Goal: Task Accomplishment & Management: Manage account settings

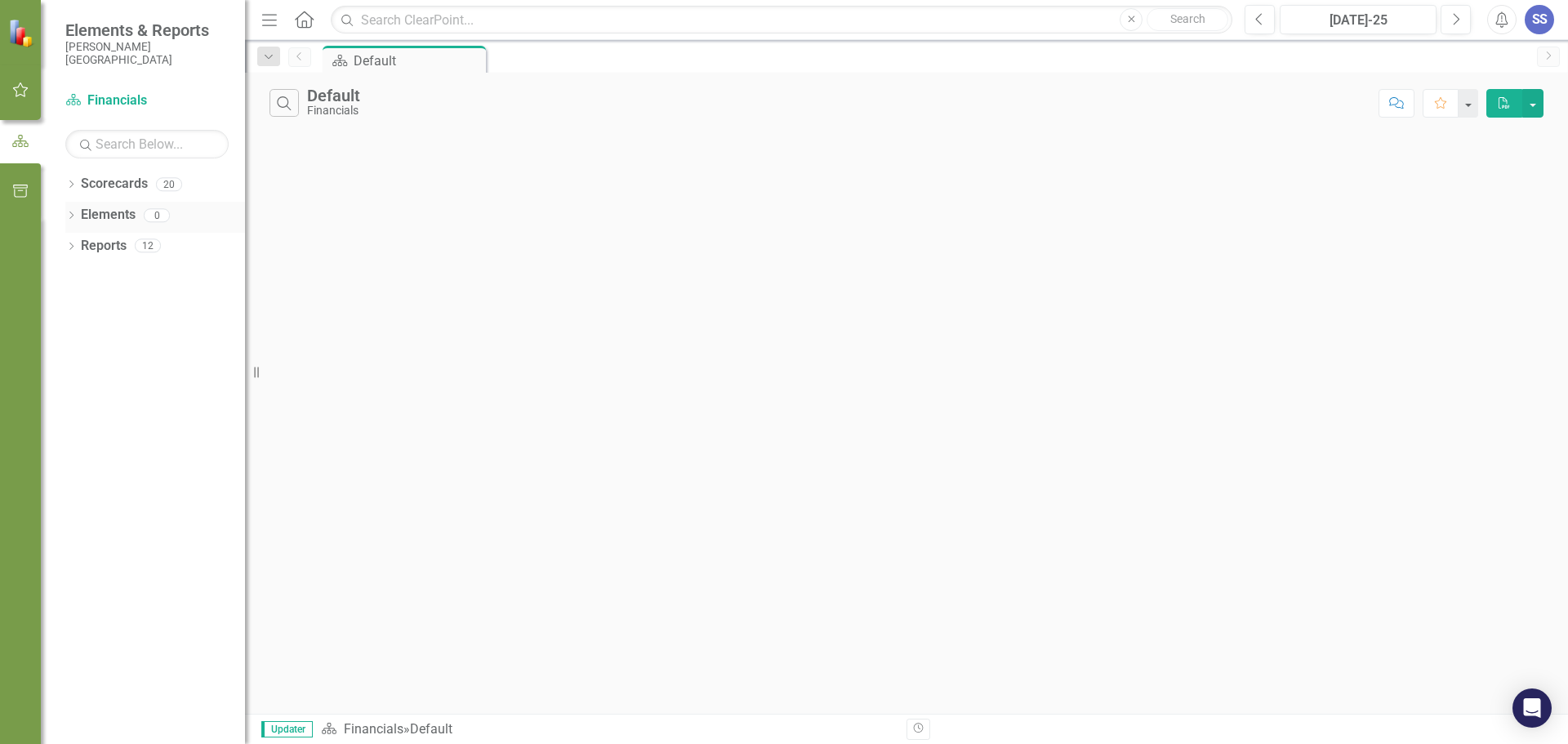
click at [72, 214] on icon "Dropdown" at bounding box center [71, 216] width 11 height 9
click at [72, 211] on icon "Dropdown" at bounding box center [69, 215] width 9 height 11
click at [72, 246] on icon "Dropdown" at bounding box center [71, 248] width 11 height 9
click at [71, 246] on icon "Dropdown" at bounding box center [69, 245] width 9 height 11
click at [77, 191] on div "Dropdown Scorecards 20" at bounding box center [155, 186] width 180 height 31
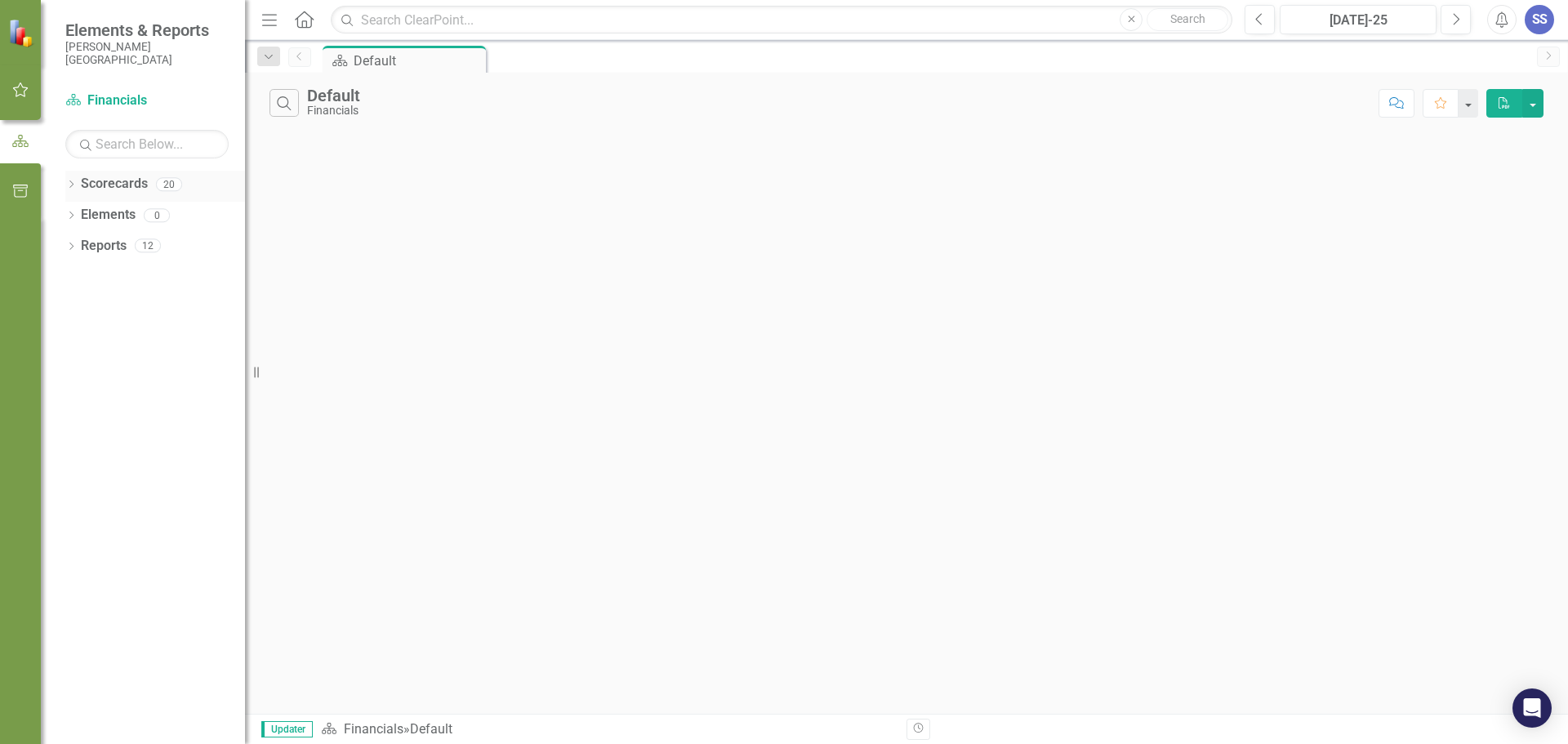
click at [71, 187] on icon at bounding box center [71, 185] width 4 height 8
click at [85, 247] on icon "Dropdown" at bounding box center [79, 245] width 12 height 10
click at [97, 305] on icon "Dropdown" at bounding box center [95, 307] width 12 height 10
click at [151, 365] on link "[MEDICAL_DATA]" at bounding box center [184, 370] width 123 height 19
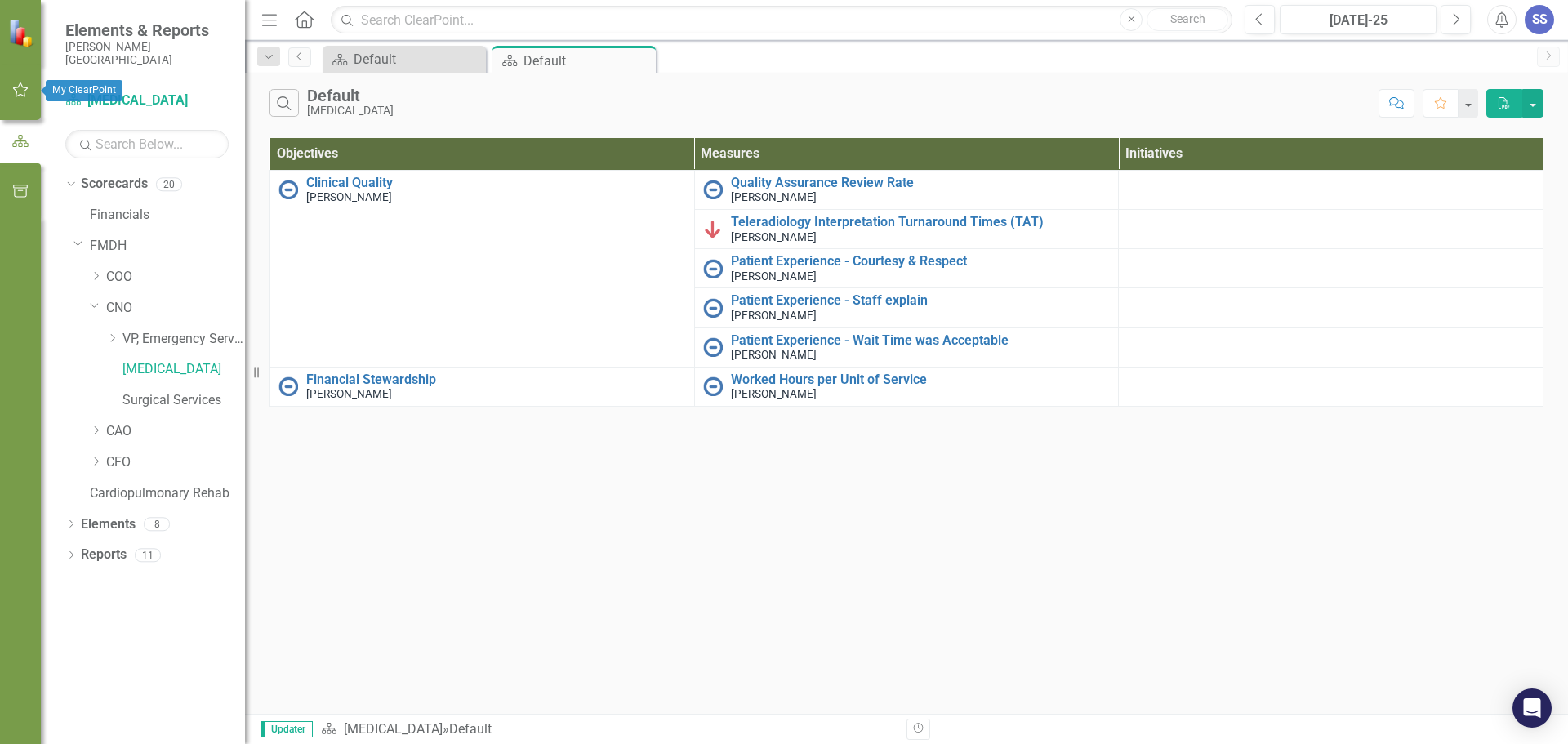
click at [10, 86] on button "button" at bounding box center [21, 90] width 37 height 34
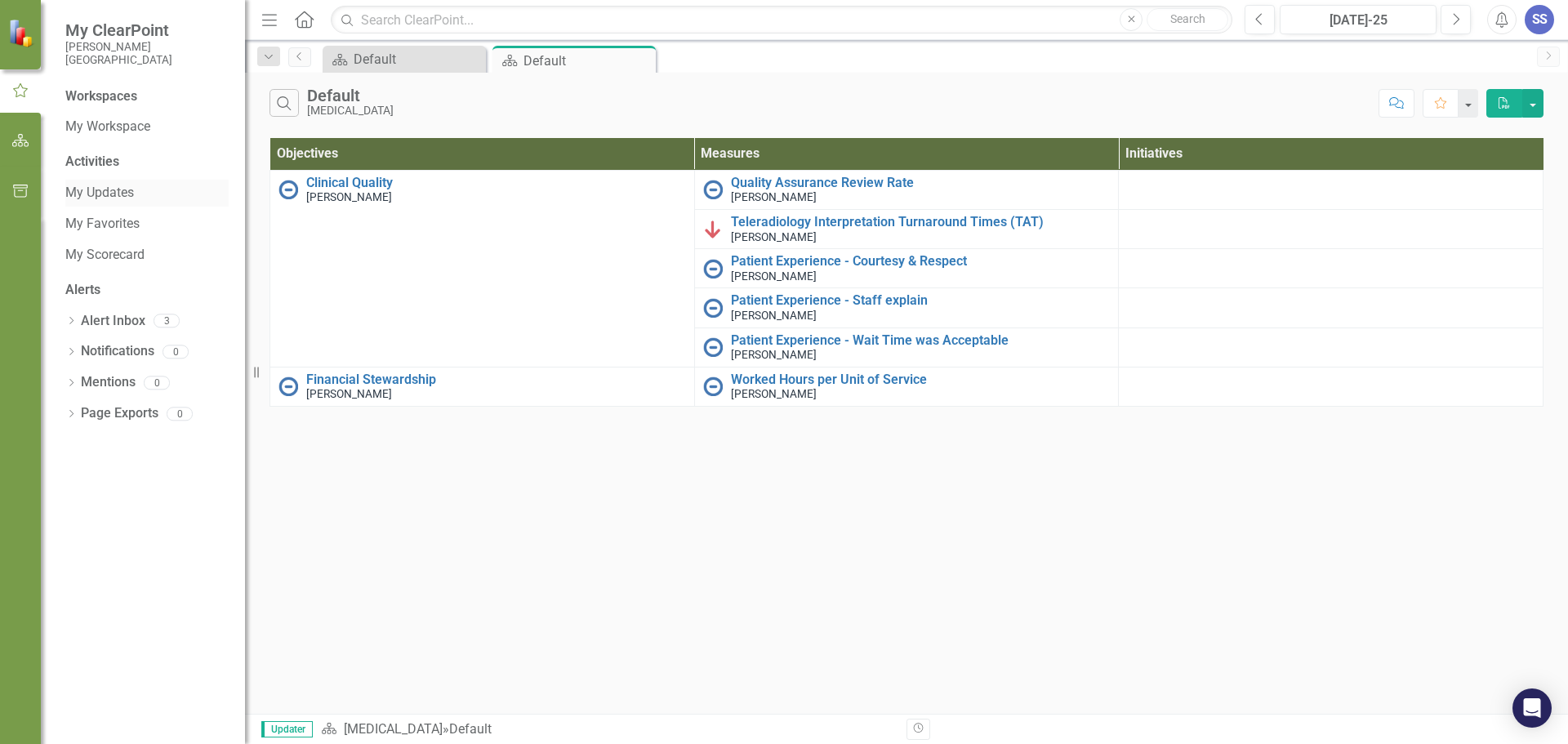
click at [114, 191] on link "My Updates" at bounding box center [148, 193] width 164 height 19
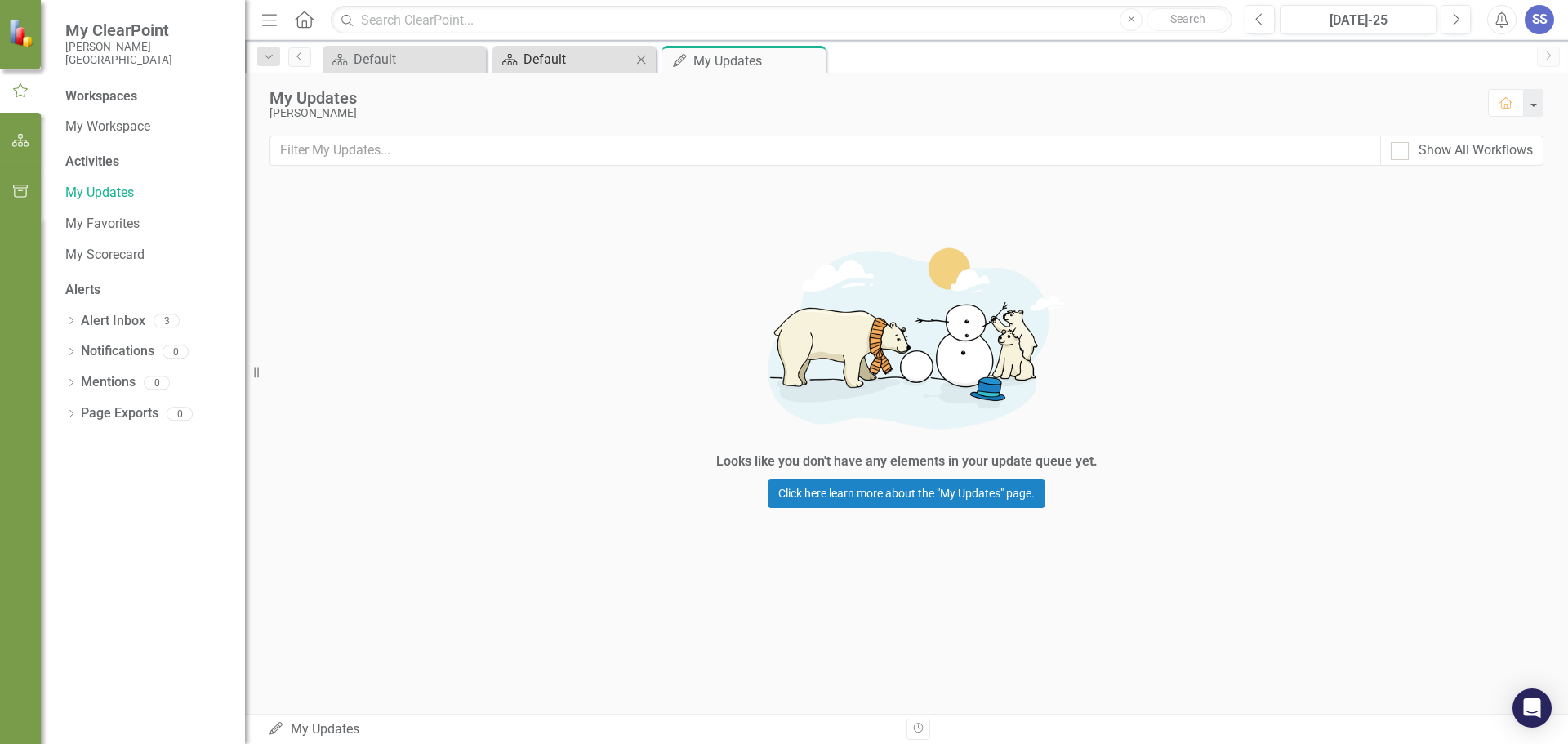
click at [557, 60] on div "Default" at bounding box center [577, 58] width 108 height 20
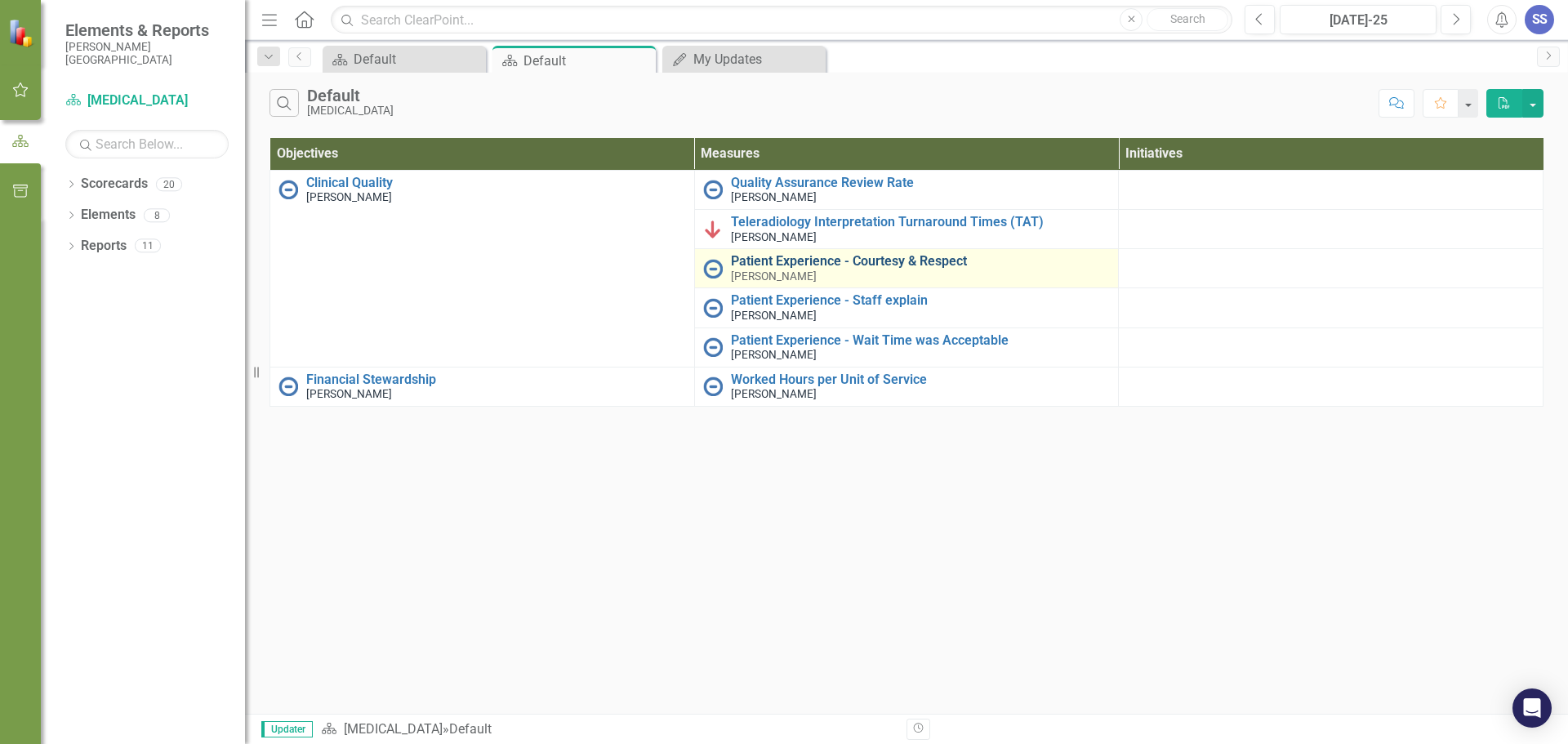
click at [840, 263] on link "Patient Experience - Courtesy & Respect" at bounding box center [921, 261] width 380 height 14
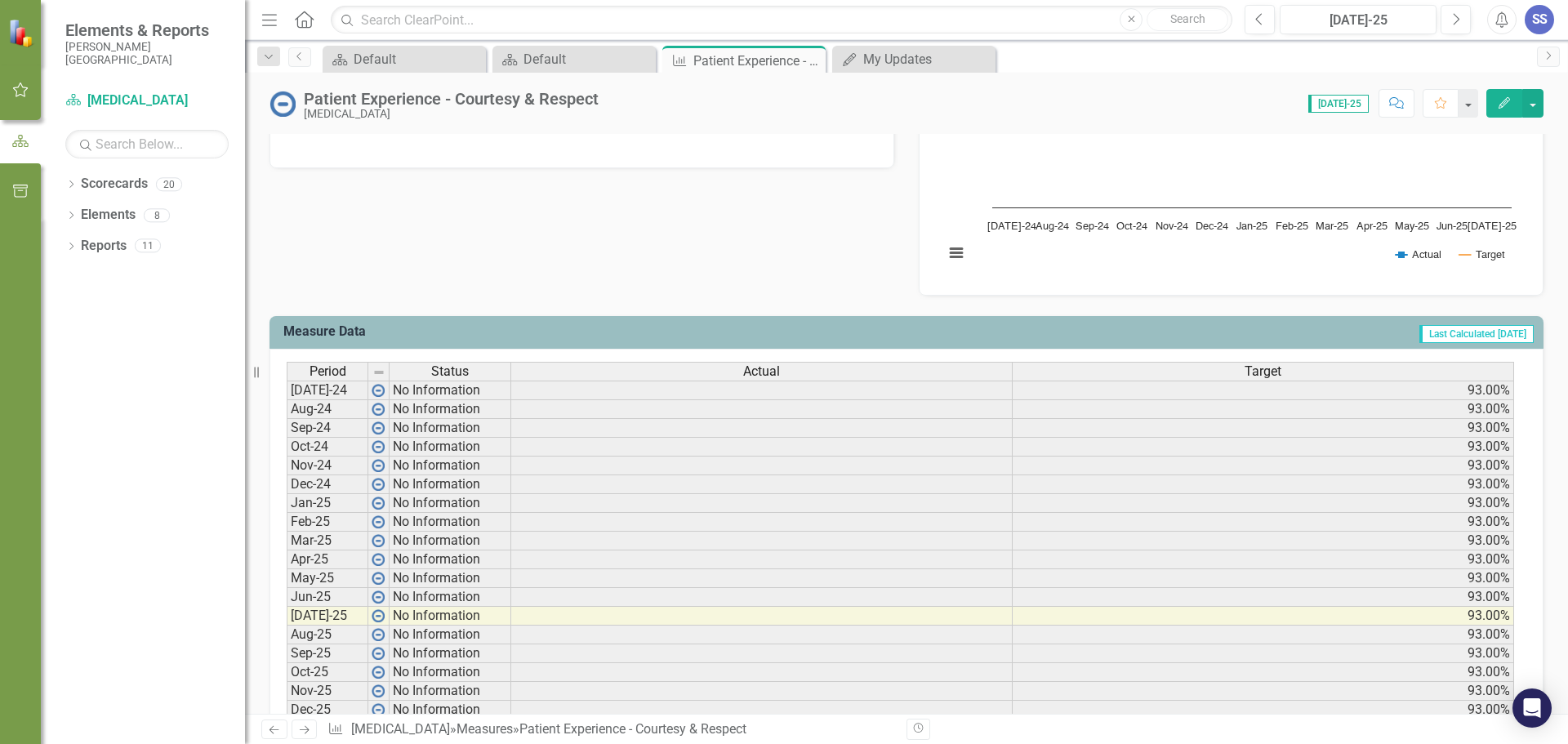
scroll to position [489, 0]
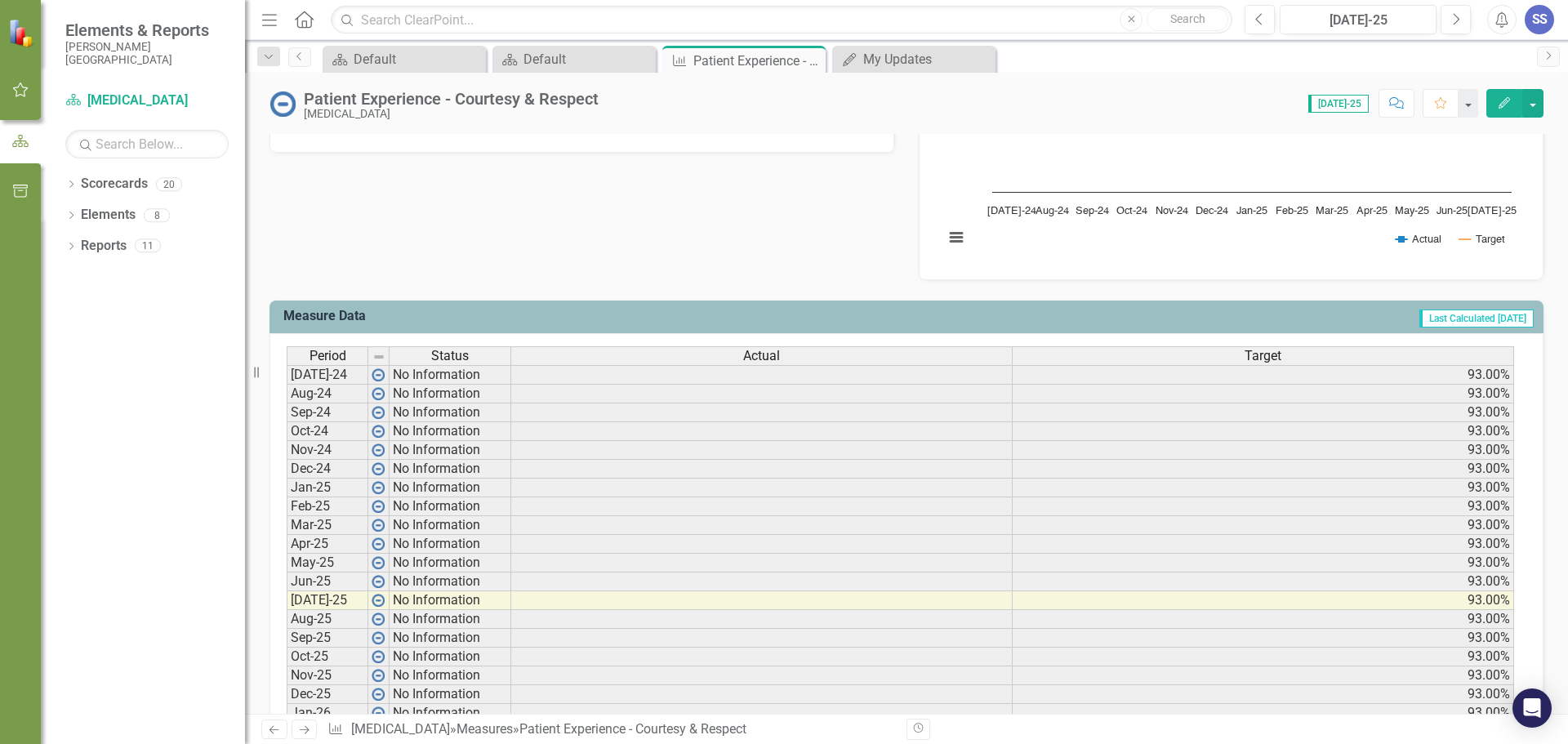
click at [1511, 104] on icon "Edit" at bounding box center [1503, 103] width 14 height 11
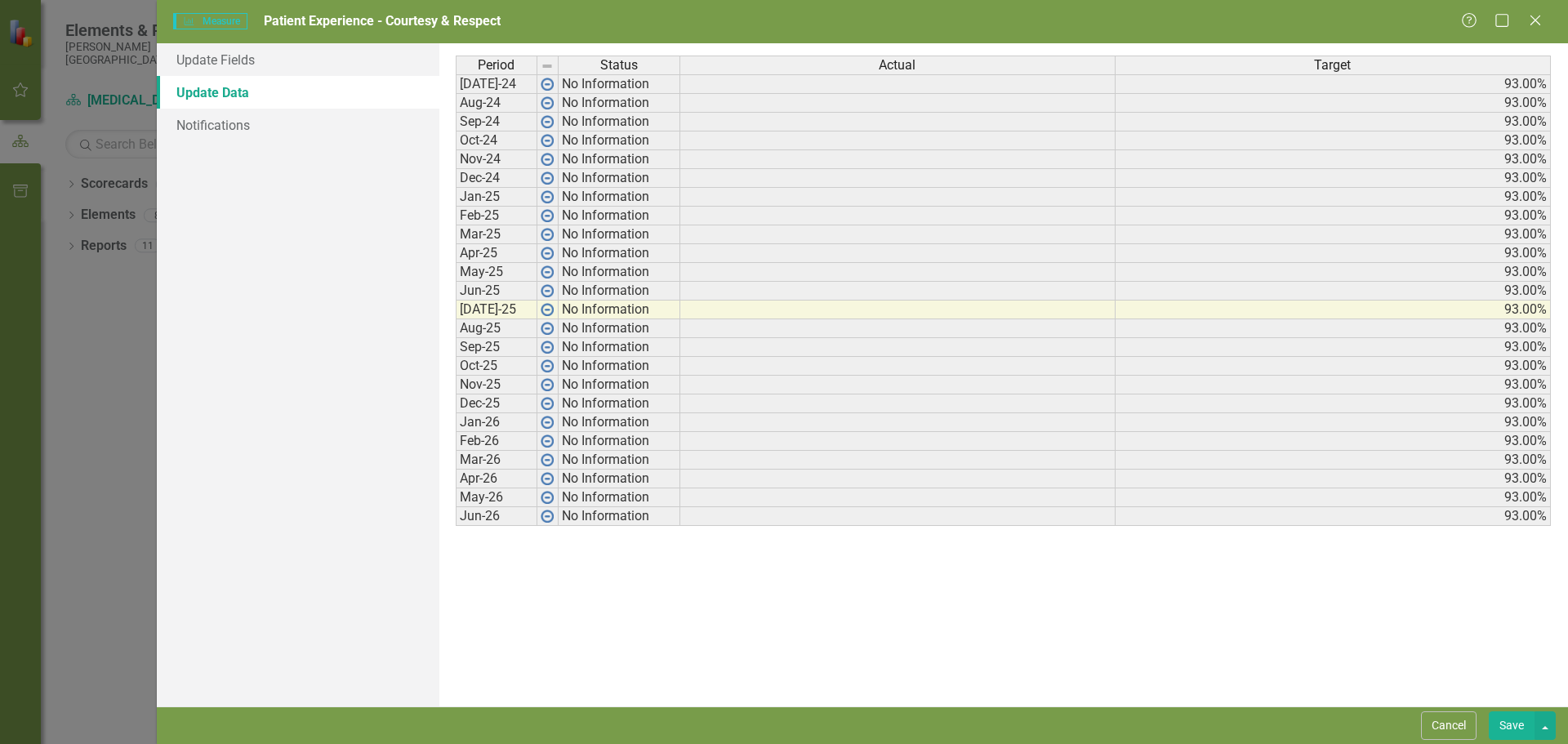
scroll to position [0, 0]
click at [898, 78] on td at bounding box center [897, 84] width 435 height 20
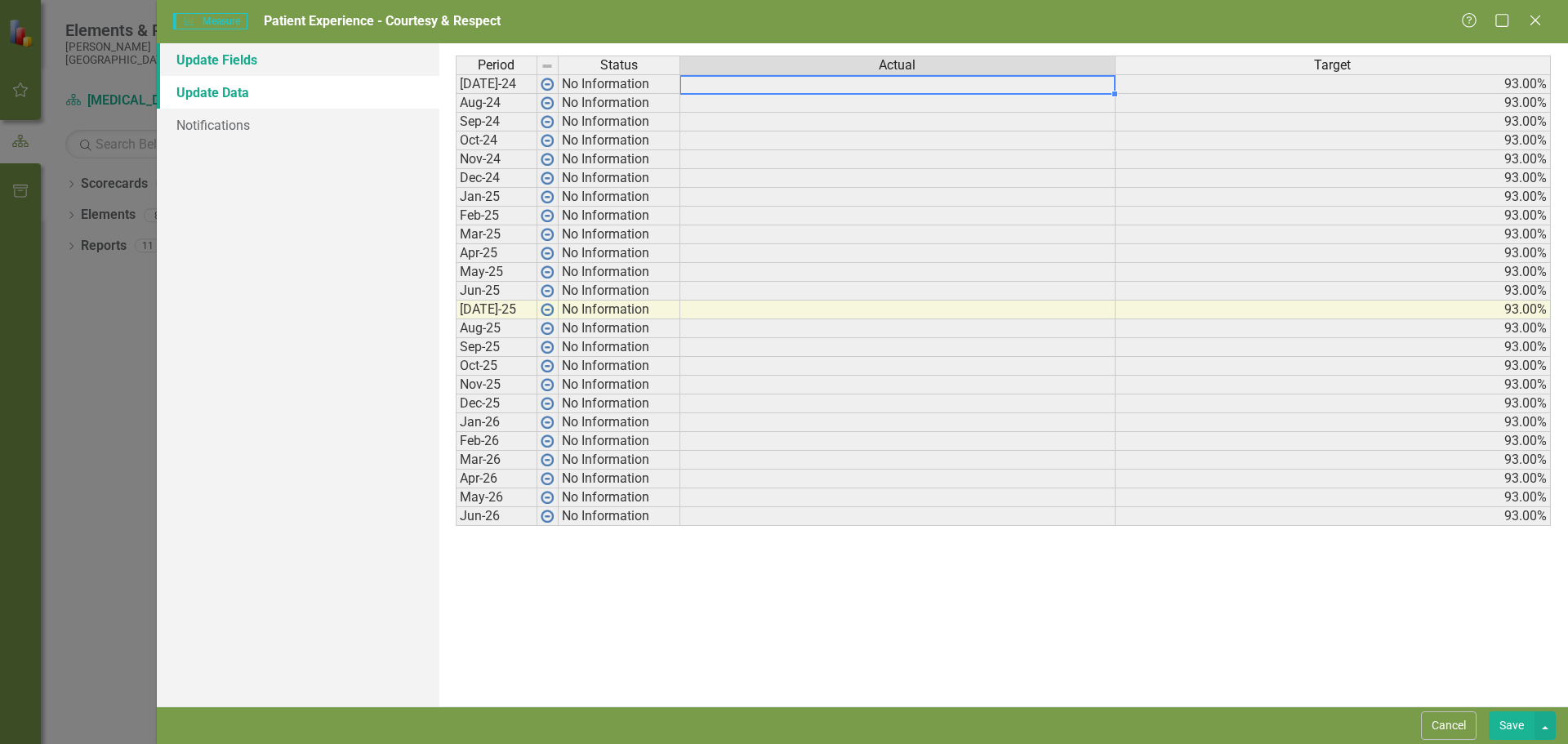
click at [231, 57] on link "Update Fields" at bounding box center [298, 59] width 283 height 32
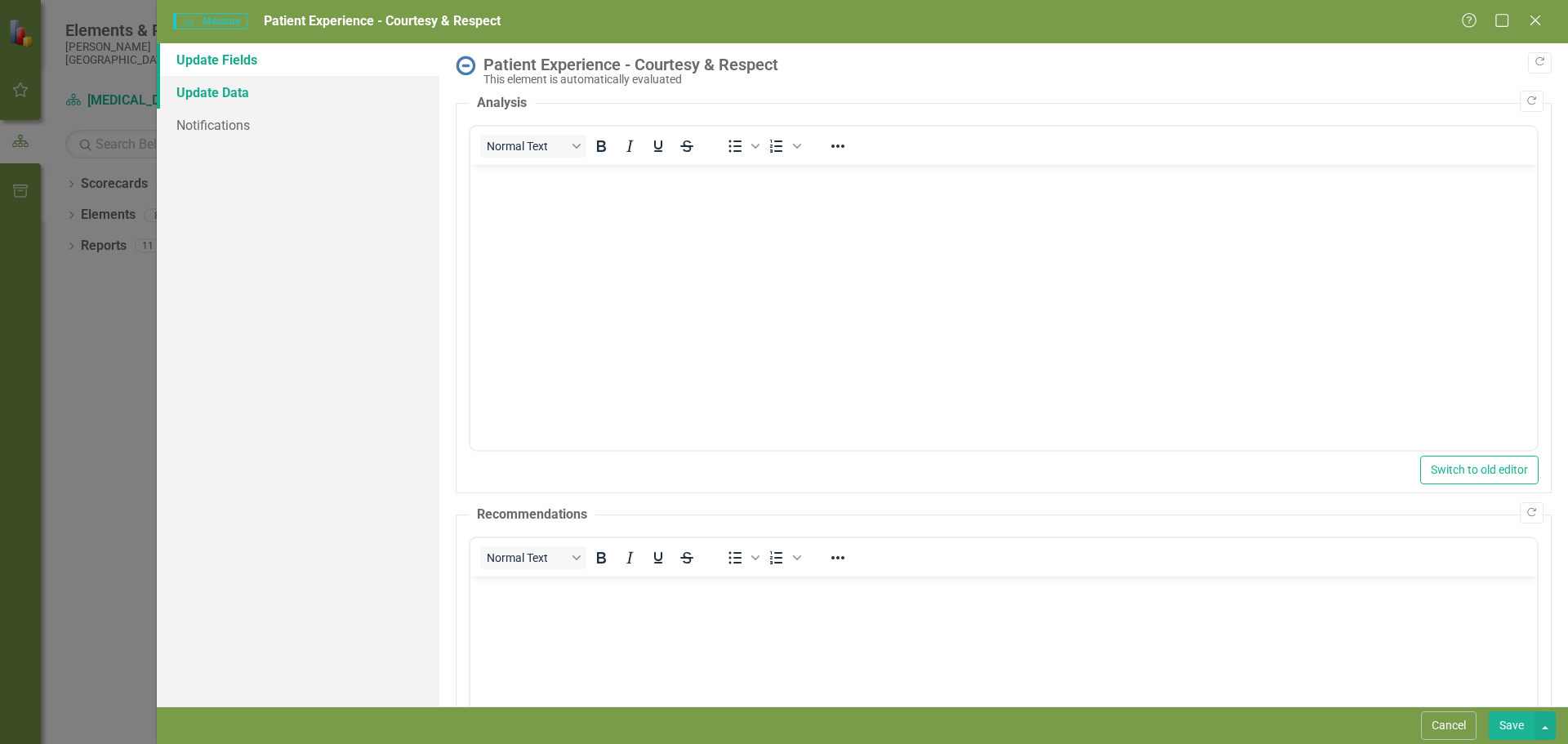
click at [233, 95] on link "Update Data" at bounding box center [298, 92] width 283 height 32
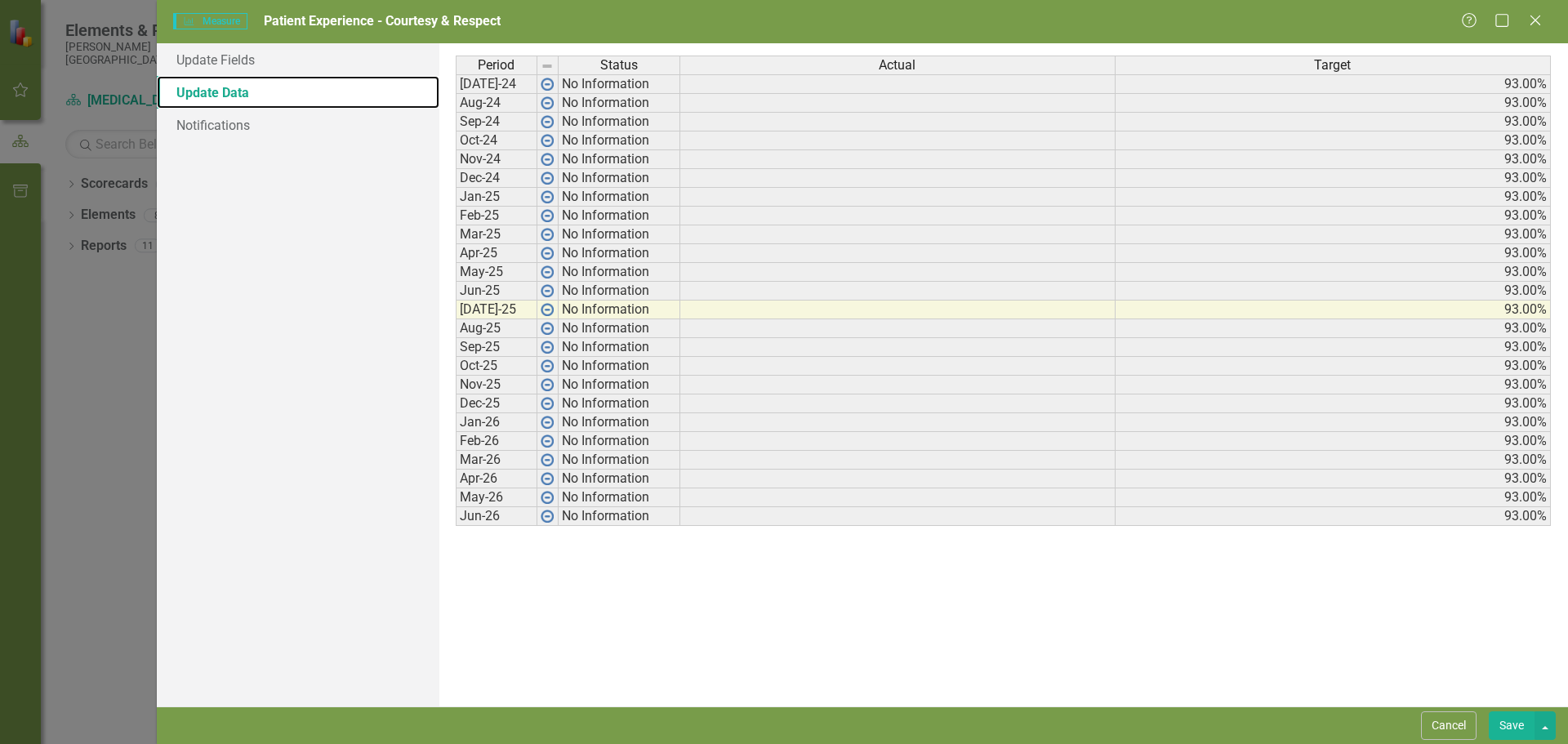
click at [702, 76] on div "Period Status Actual Target" at bounding box center [1003, 66] width 1096 height 22
click at [714, 89] on td at bounding box center [897, 84] width 435 height 20
click at [588, 87] on td "No Information" at bounding box center [620, 84] width 122 height 20
click at [548, 90] on img at bounding box center [547, 84] width 13 height 13
click at [588, 84] on td "No Information" at bounding box center [620, 84] width 122 height 20
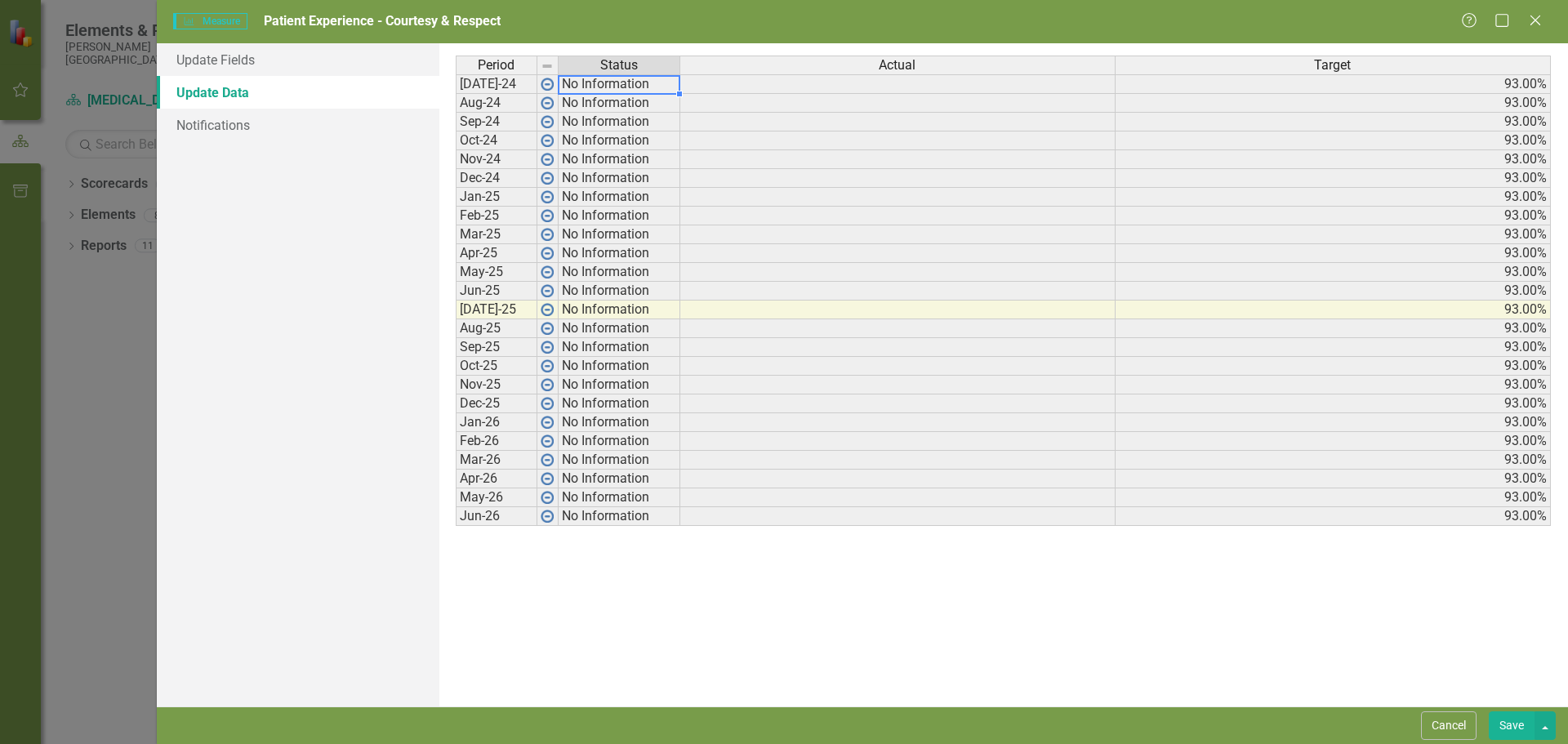
click at [588, 84] on td "No Information" at bounding box center [620, 84] width 122 height 20
click at [504, 84] on td "[DATE]-24" at bounding box center [497, 84] width 82 height 20
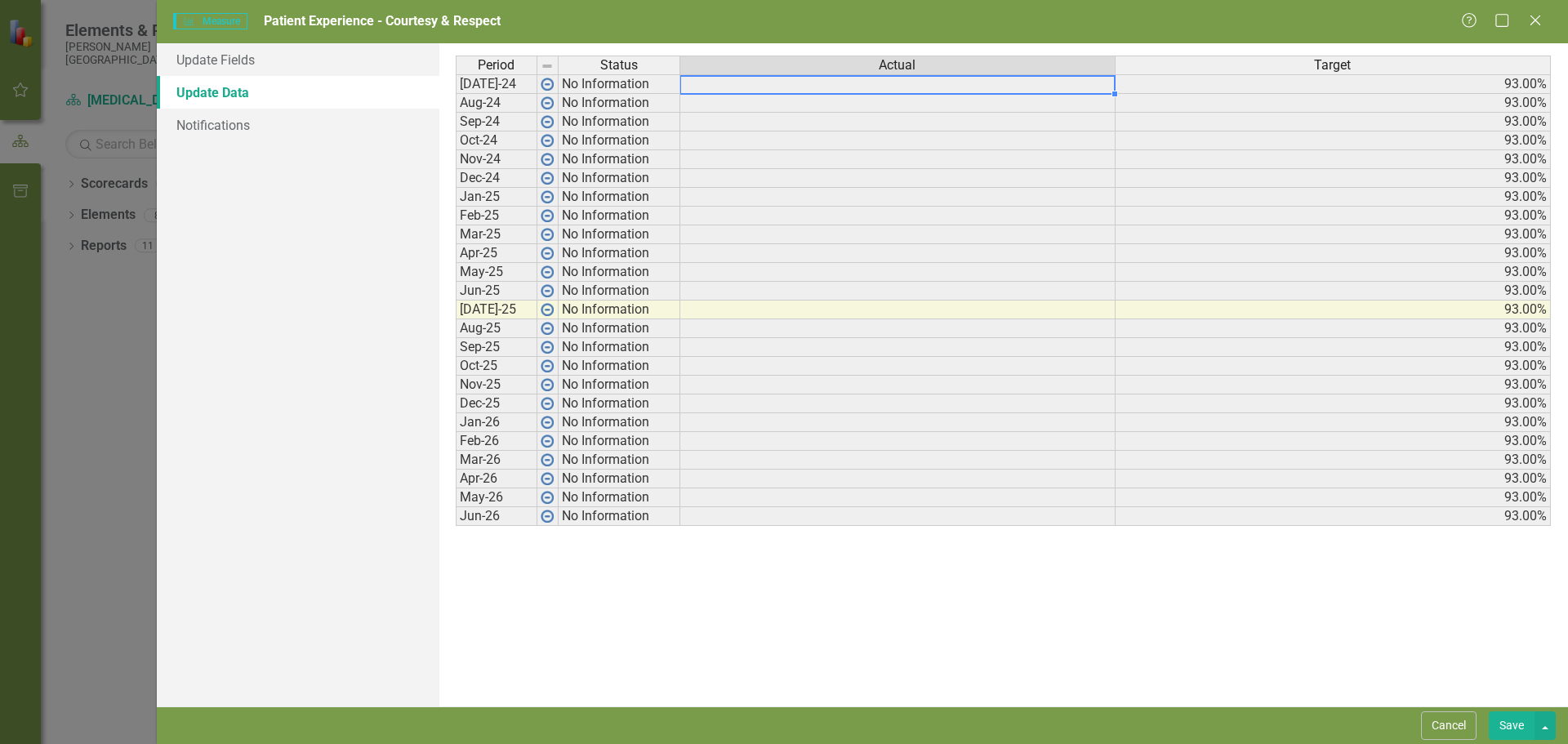
click at [757, 78] on td at bounding box center [897, 84] width 435 height 20
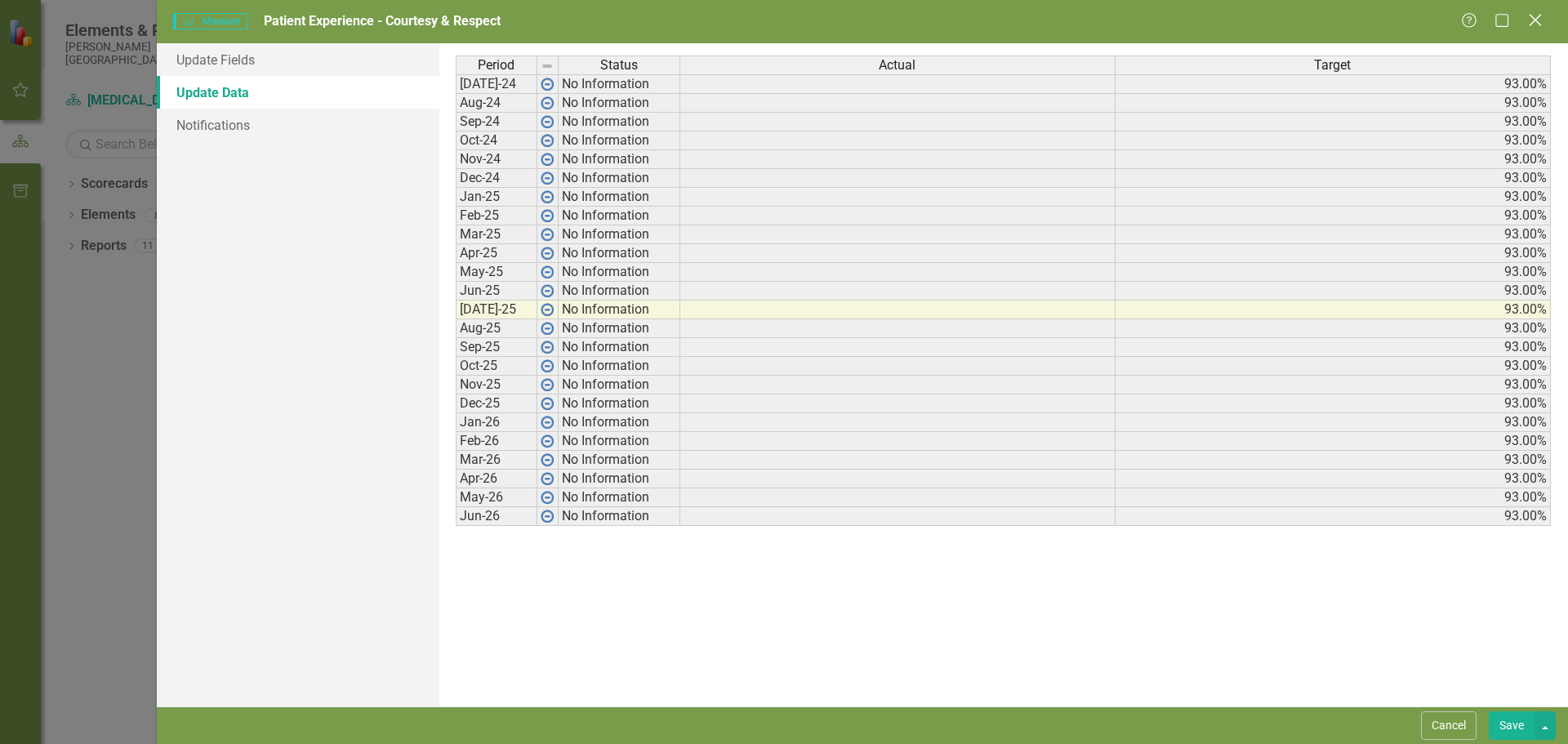
click at [1531, 21] on icon "Close" at bounding box center [1534, 20] width 20 height 15
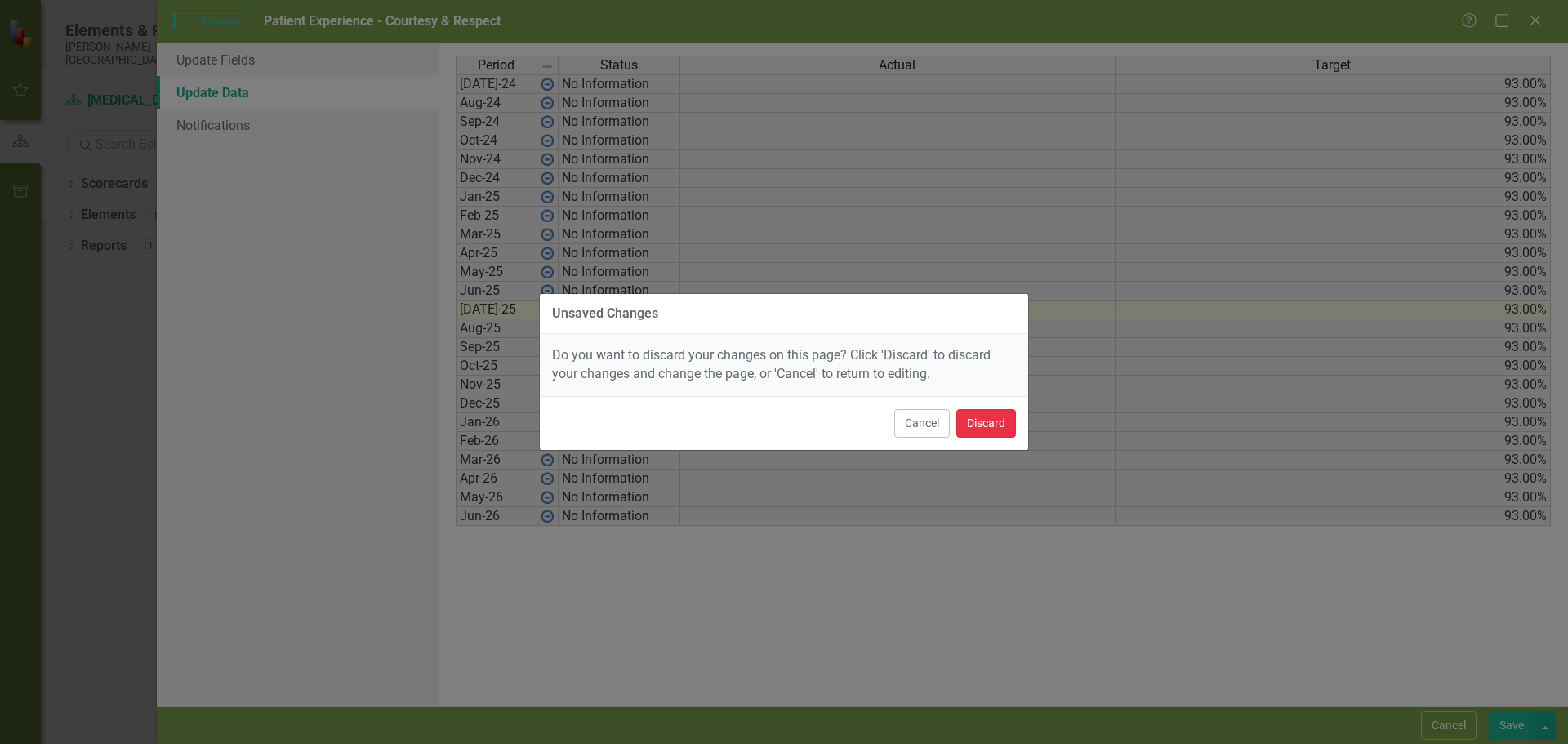
click at [996, 428] on button "Discard" at bounding box center [985, 424] width 60 height 29
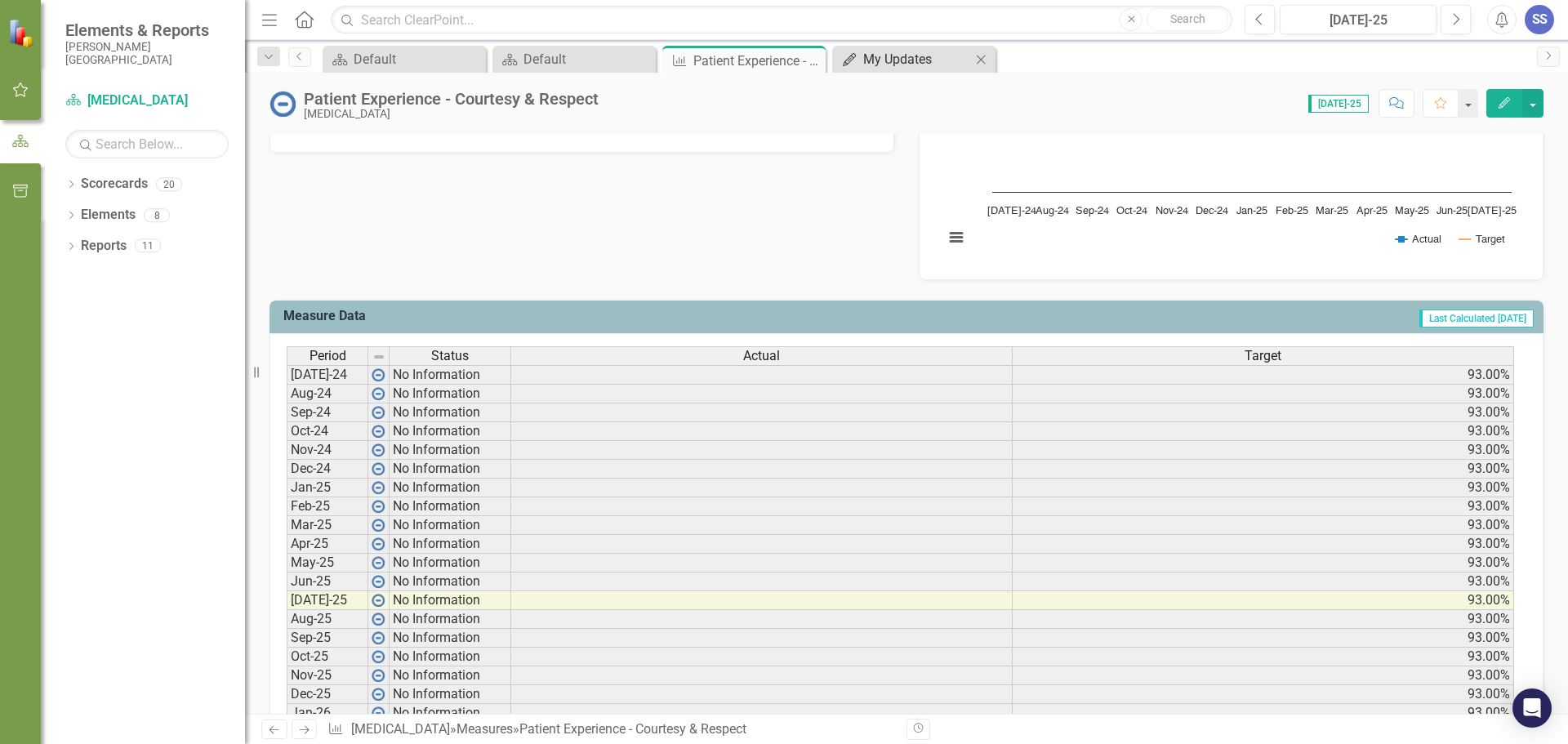
click at [909, 65] on div "My Updates" at bounding box center [917, 58] width 108 height 20
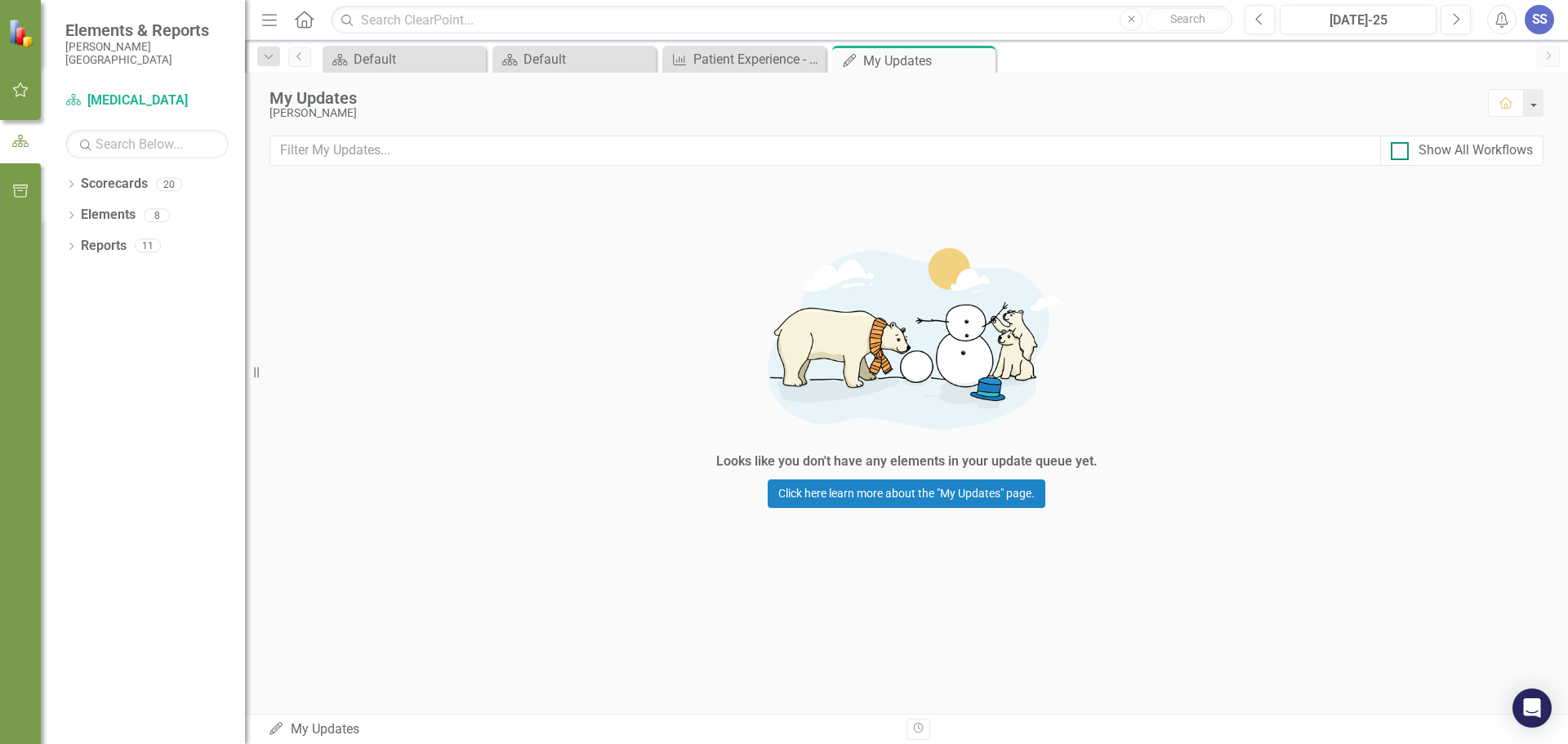
click at [1398, 154] on div at bounding box center [1399, 151] width 18 height 18
click at [1398, 152] on input "Show All Workflows" at bounding box center [1396, 147] width 10 height 10
checkbox input "true"
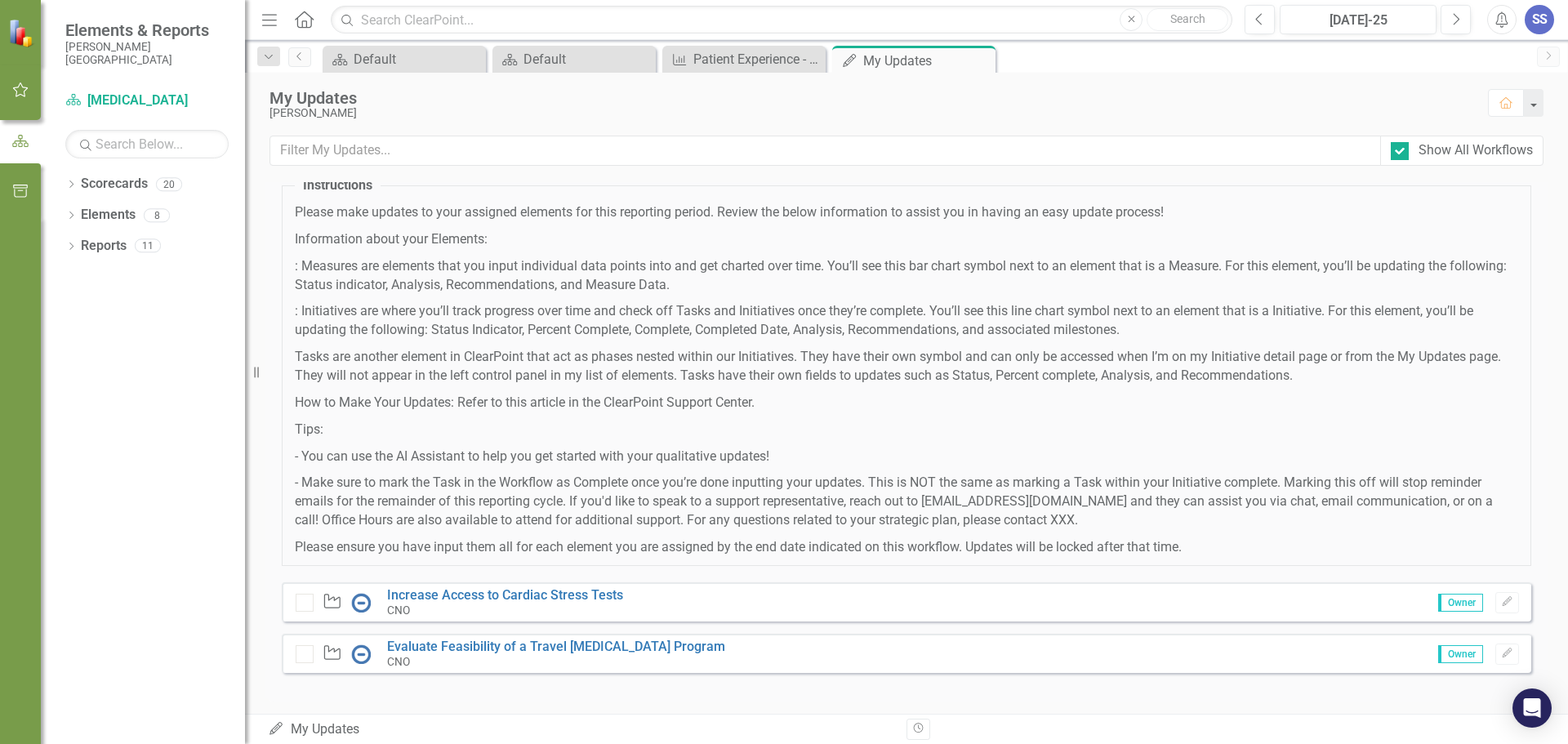
scroll to position [62, 0]
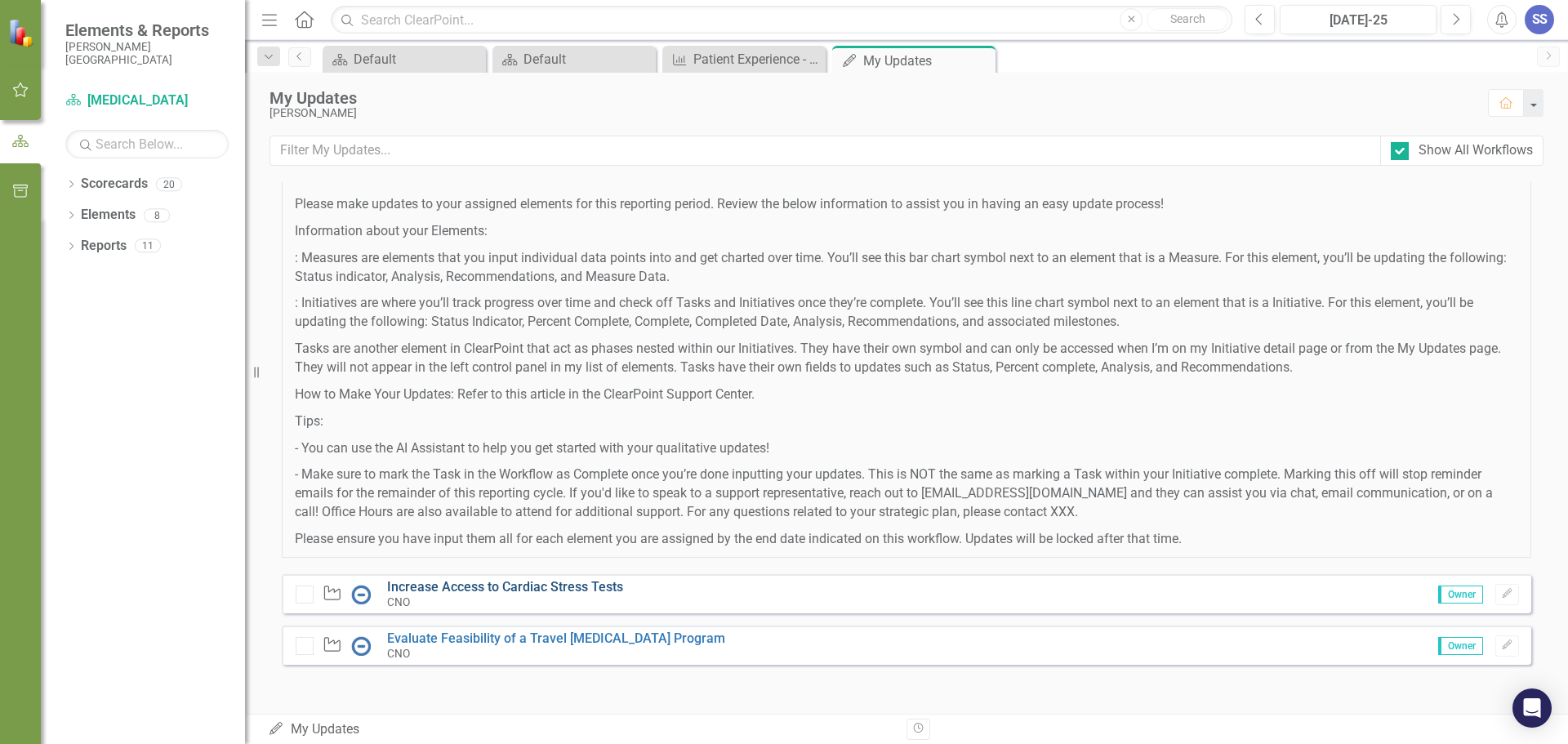
click at [537, 589] on link "Increase Access to Cardiac Stress Tests" at bounding box center [506, 587] width 236 height 15
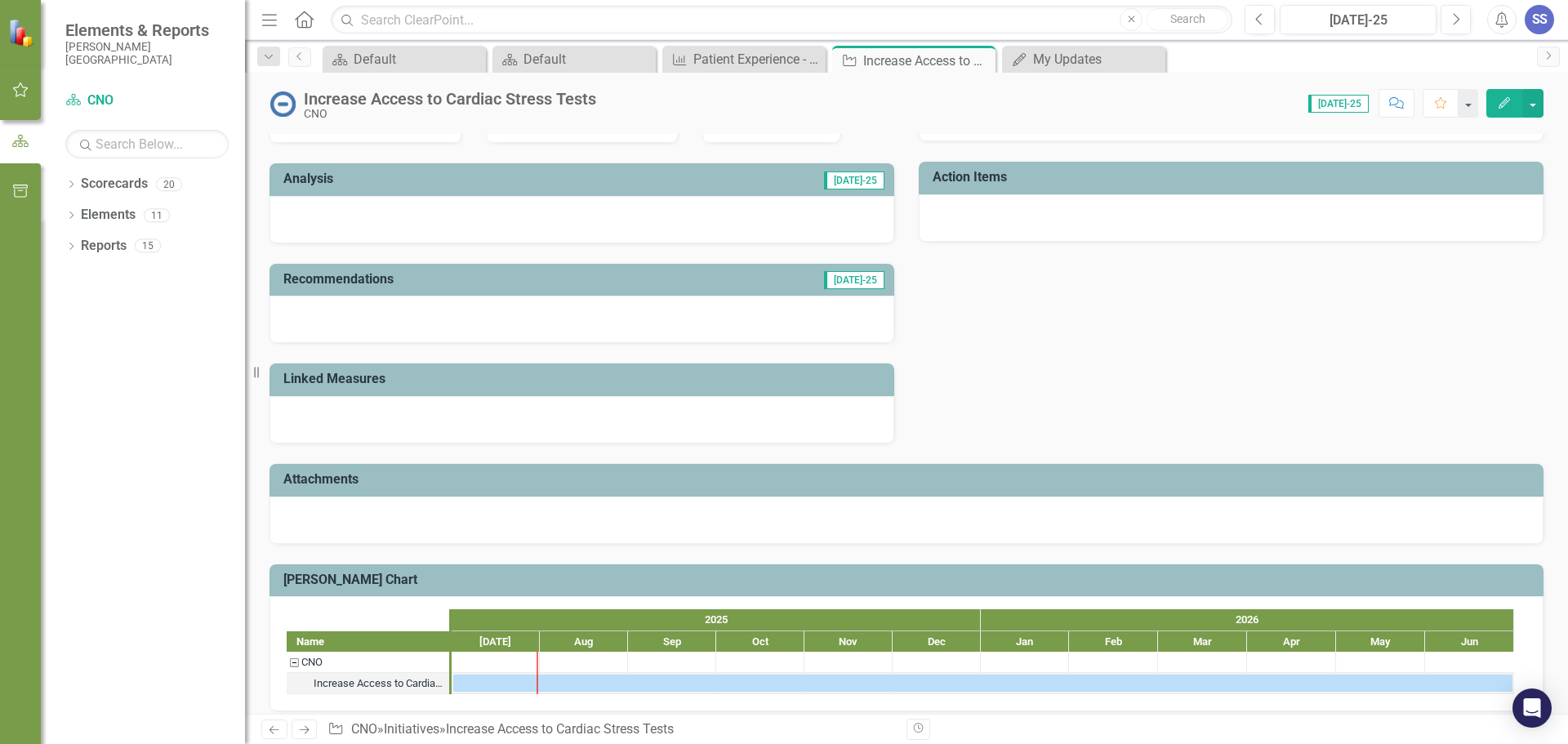
scroll to position [419, 0]
